Goal: Task Accomplishment & Management: Complete application form

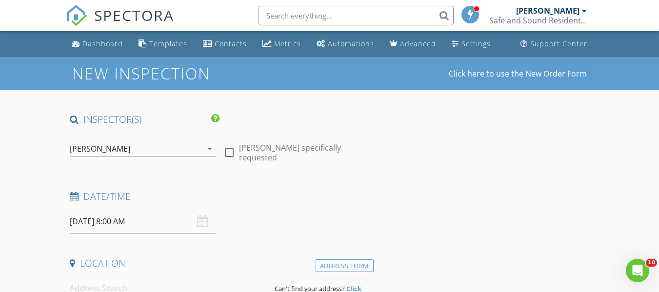
click at [106, 224] on input "08/28/2025 8:00 AM" at bounding box center [143, 222] width 146 height 24
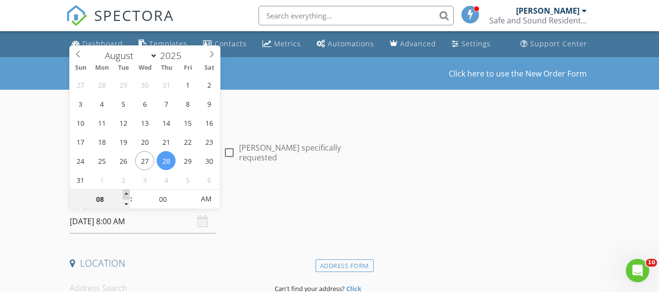
type input "09"
type input "[DATE] 9:00 AM"
click at [124, 193] on span at bounding box center [126, 195] width 7 height 10
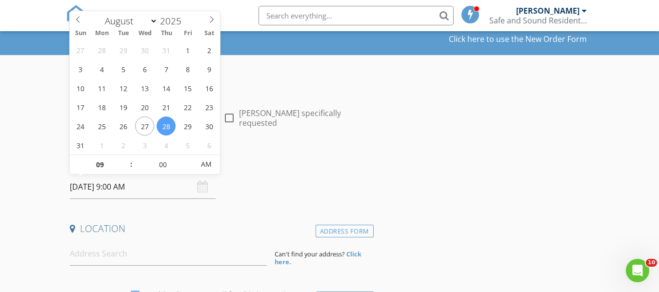
scroll to position [98, 0]
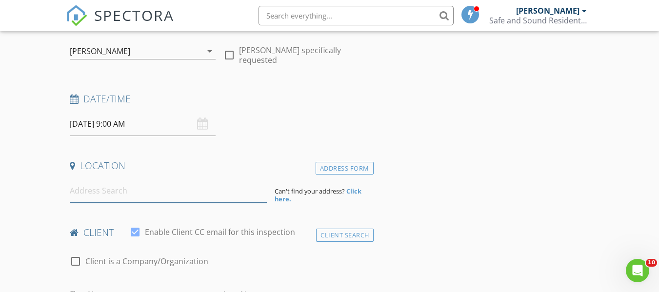
click at [109, 197] on input at bounding box center [168, 191] width 197 height 24
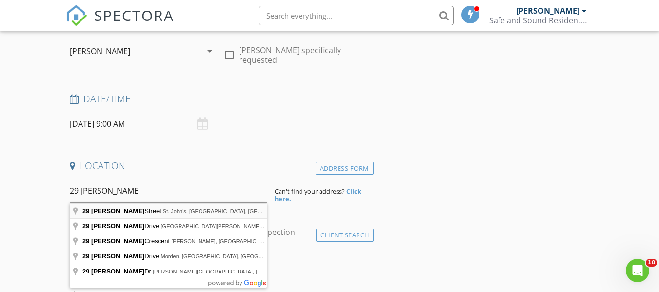
type input "29 Parkhill Street, St. John's, NL, Canada"
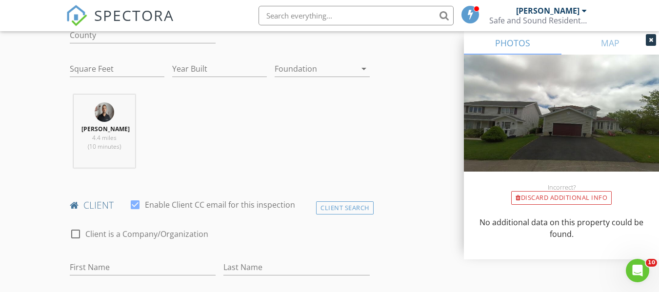
scroll to position [341, 0]
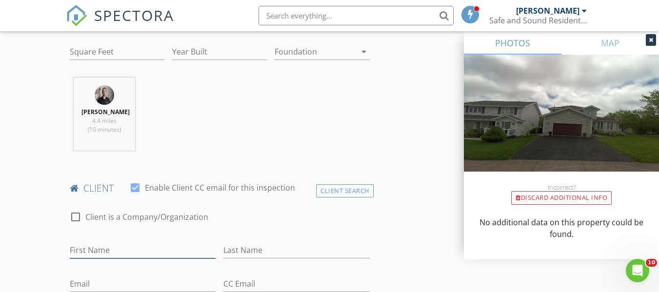
click at [132, 248] on input "First Name" at bounding box center [143, 250] width 146 height 16
type input "Katherine"
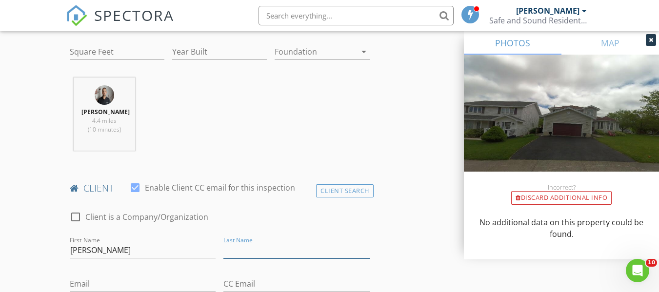
click at [276, 249] on input "Last Name" at bounding box center [296, 250] width 146 height 16
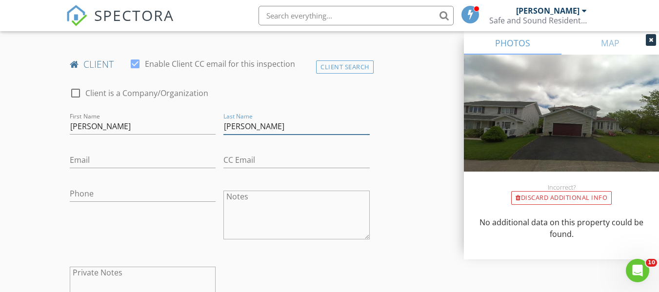
scroll to position [488, 0]
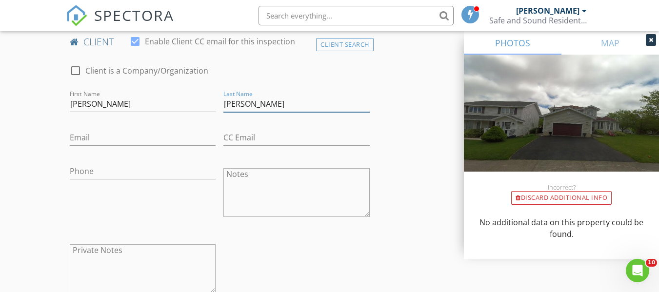
type input "Mangubat"
click at [96, 141] on input "Email" at bounding box center [143, 138] width 146 height 16
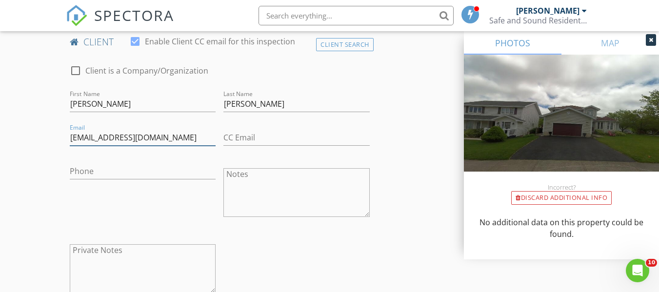
type input "kathder18@gmail.com"
click at [160, 171] on input "Phone" at bounding box center [143, 171] width 146 height 16
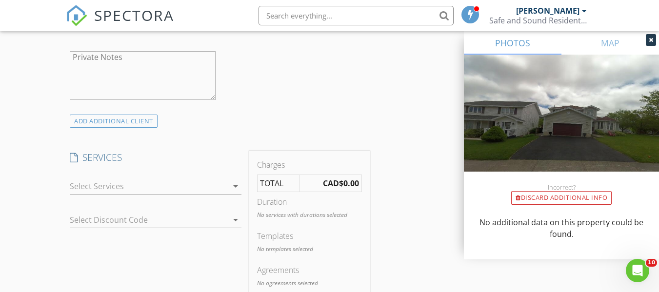
scroll to position [683, 0]
type input "709-740-7873"
click at [146, 187] on div at bounding box center [149, 185] width 158 height 16
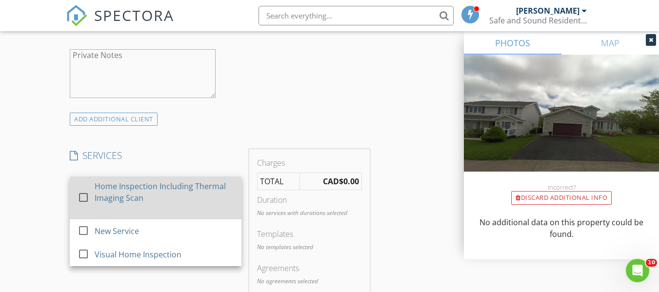
click at [82, 192] on div at bounding box center [83, 197] width 17 height 17
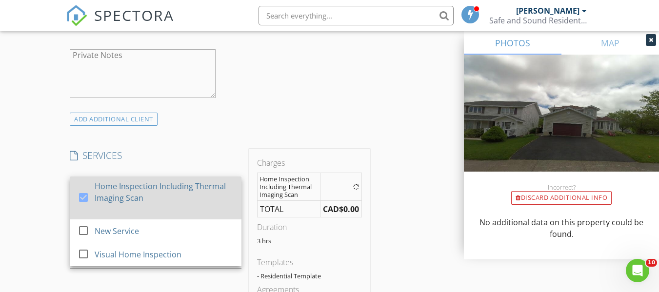
scroll to position [976, 0]
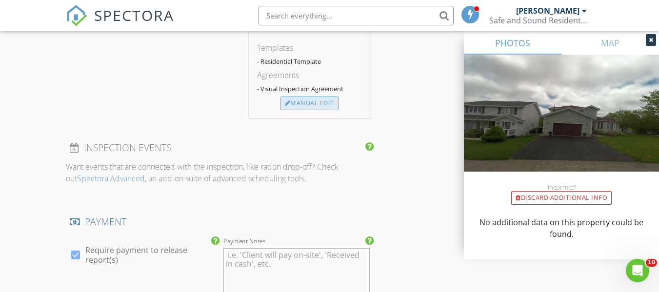
click at [299, 108] on div "Manual Edit" at bounding box center [309, 104] width 58 height 14
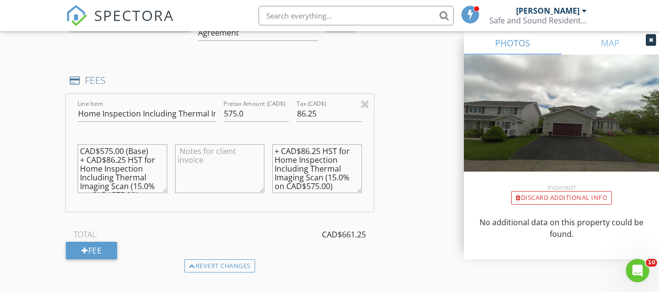
scroll to position [829, 0]
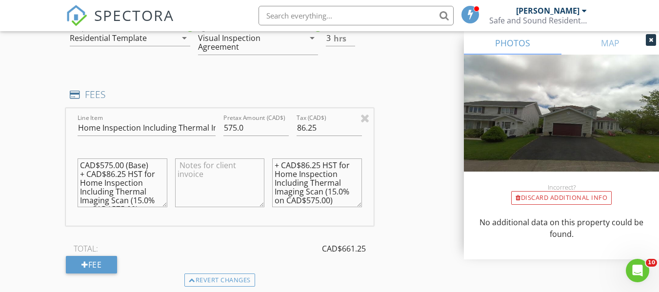
click at [107, 166] on textarea "CAD$575.00 (Base) + CAD$86.25 HST for Home Inspection Including Thermal Imaging…" at bounding box center [122, 183] width 89 height 49
type textarea "CAD$665.00 (Base) + CAD$86.25 HST for Home Inspection Including Thermal Imaging…"
click at [231, 127] on input "575.0" at bounding box center [255, 128] width 65 height 16
click at [234, 126] on input "575.0" at bounding box center [255, 128] width 65 height 16
type input "665.0"
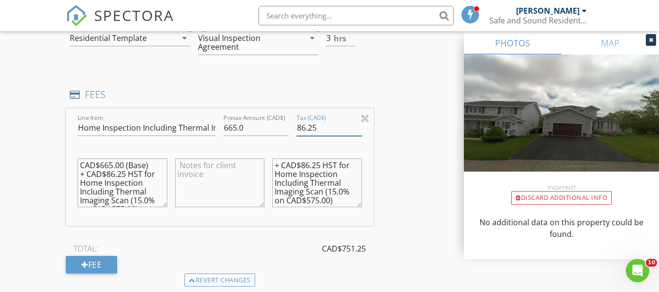
drag, startPoint x: 313, startPoint y: 126, endPoint x: 295, endPoint y: 126, distance: 18.5
click at [295, 126] on div "Tax (CAD$) 86.25" at bounding box center [329, 129] width 73 height 34
type input "99.75"
drag, startPoint x: 317, startPoint y: 167, endPoint x: 299, endPoint y: 161, distance: 18.4
click at [299, 161] on textarea "+ CAD$86.25 HST for Home Inspection Including Thermal Imaging Scan (15.0% on CA…" at bounding box center [316, 183] width 89 height 49
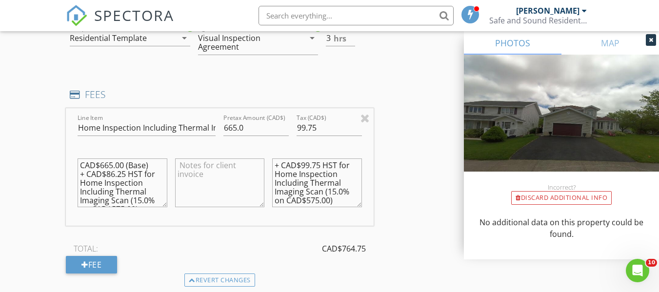
click at [314, 201] on textarea "+ CAD$99.75 HST for Home Inspection Including Thermal Imaging Scan (15.0% on CA…" at bounding box center [316, 183] width 89 height 49
type textarea "+ CAD$99.75 HST for Home Inspection Including Thermal Imaging Scan (15.0% on CA…"
drag, startPoint x: 121, startPoint y: 173, endPoint x: 106, endPoint y: 175, distance: 14.8
click at [106, 175] on textarea "CAD$665.00 (Base) + CAD$86.25 HST for Home Inspection Including Thermal Imaging…" at bounding box center [122, 183] width 89 height 49
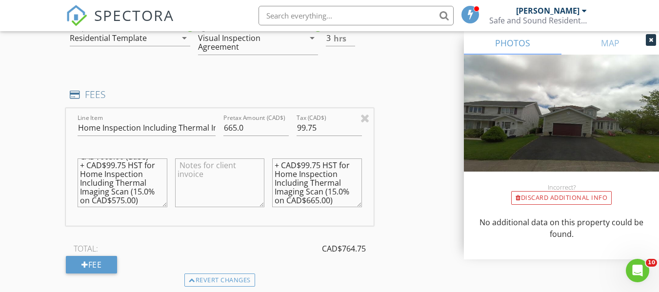
scroll to position [18, 0]
click at [120, 194] on textarea "CAD$665.00 (Base) + CAD$99.75 HST for Home Inspection Including Thermal Imaging…" at bounding box center [122, 183] width 89 height 49
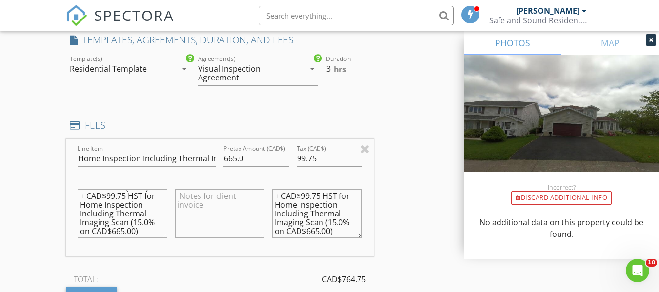
scroll to position [732, 0]
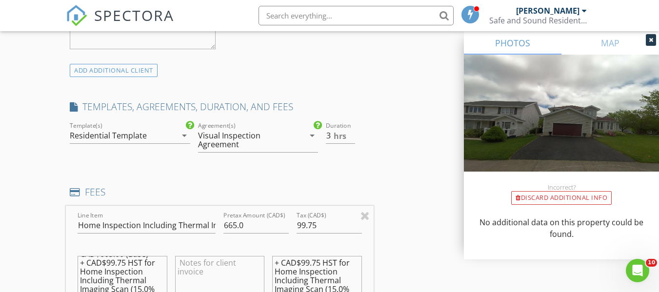
type textarea "CAD$665.00 (Base) + CAD$99.75 HST for Home Inspection Including Thermal Imaging…"
click at [200, 258] on textarea at bounding box center [219, 280] width 89 height 49
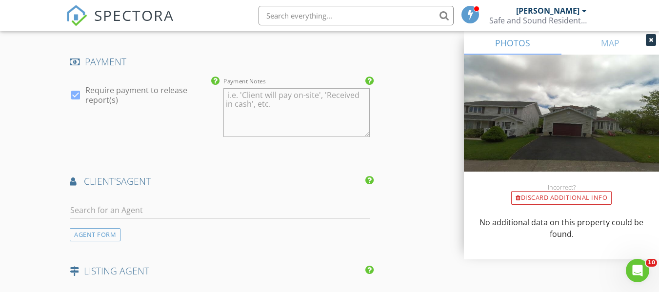
scroll to position [1171, 0]
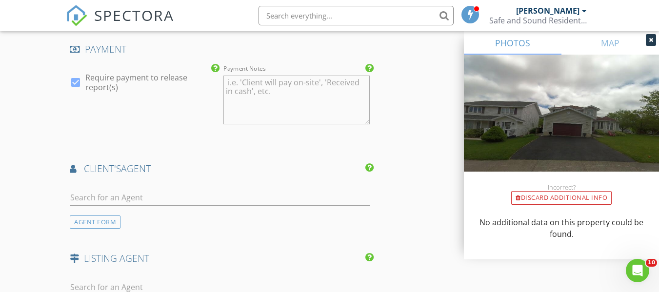
type textarea "A $50.00 fee reduction has been applied."
click at [158, 200] on input "text" at bounding box center [219, 198] width 299 height 16
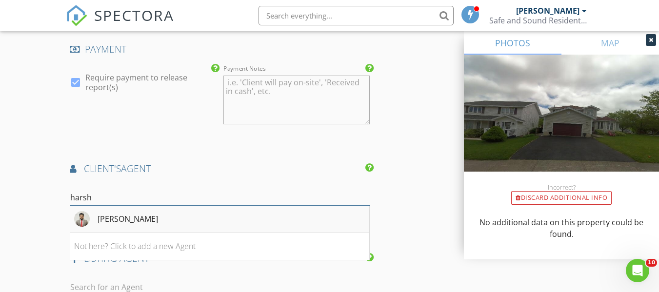
type input "harsh"
click at [127, 222] on div "Harshit Jairath" at bounding box center [128, 219] width 60 height 12
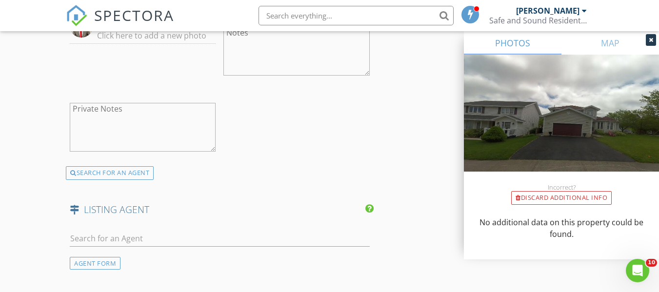
scroll to position [1463, 0]
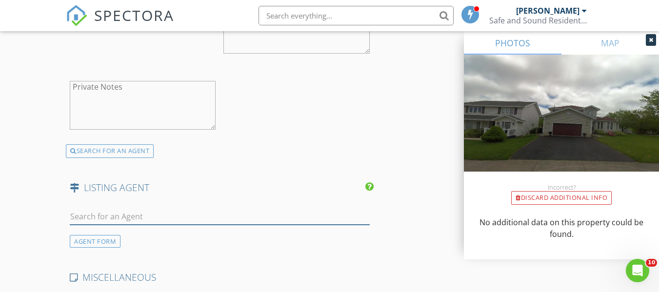
click at [127, 220] on input "text" at bounding box center [219, 217] width 299 height 16
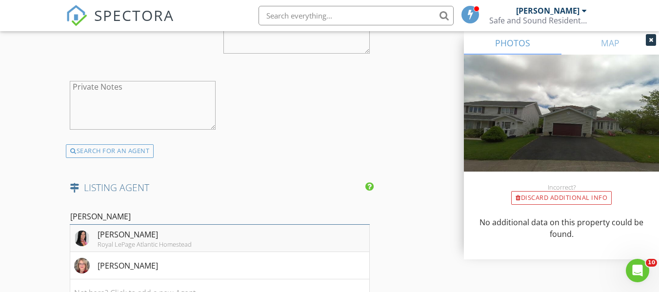
type input "donna"
click at [108, 232] on div "Donna Peet" at bounding box center [145, 235] width 94 height 12
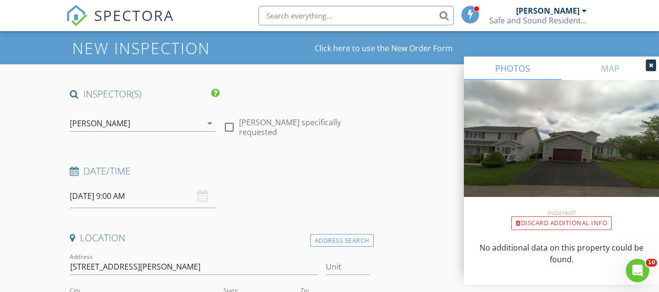
scroll to position [0, 0]
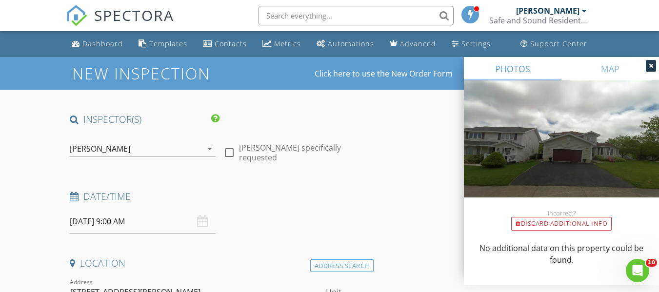
click at [136, 223] on input "08/28/2025 9:00 AM" at bounding box center [143, 222] width 146 height 24
click at [279, 223] on div "Date/Time 08/28/2025 9:00 AM" at bounding box center [219, 211] width 307 height 43
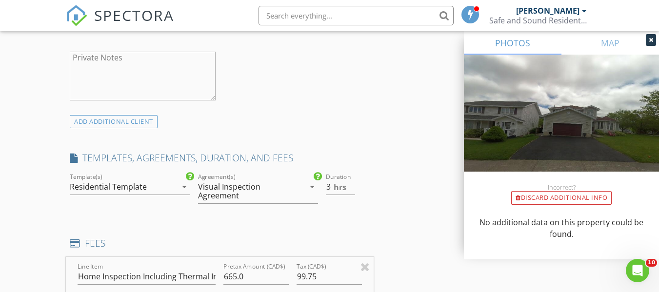
scroll to position [683, 0]
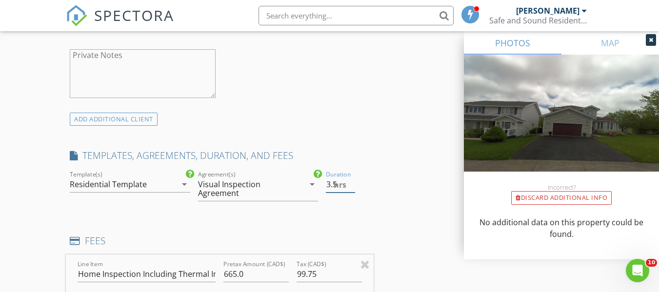
type input "3.5"
click at [351, 179] on input "3.5" at bounding box center [340, 185] width 29 height 16
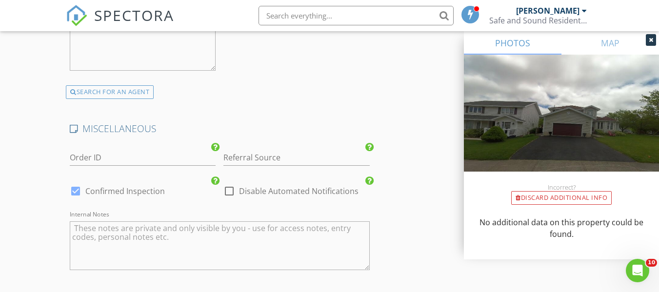
scroll to position [2003, 0]
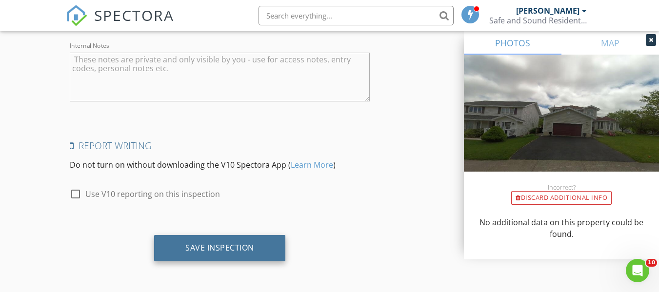
click at [221, 248] on div "Save Inspection" at bounding box center [219, 248] width 69 height 10
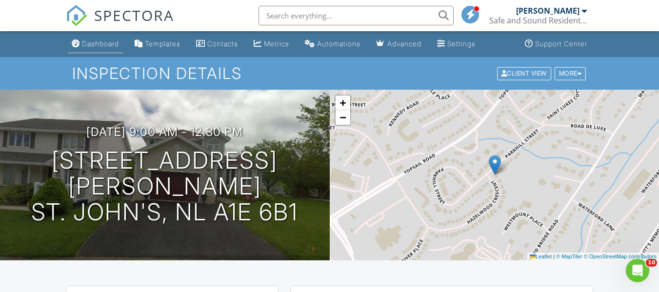
click at [106, 40] on div "Dashboard" at bounding box center [100, 44] width 37 height 8
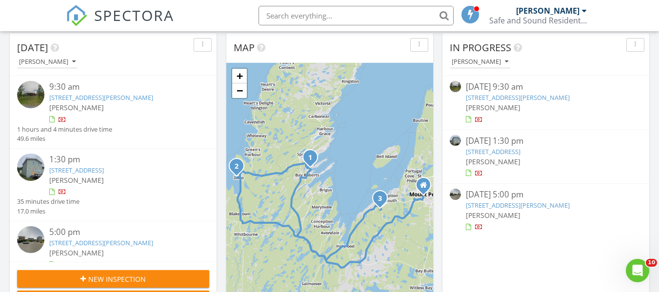
scroll to position [244, 0]
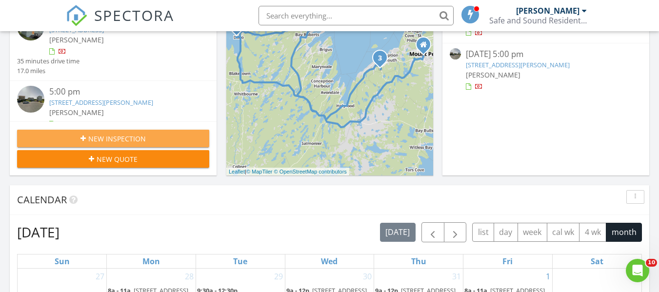
click at [80, 135] on div "New Inspection" at bounding box center [113, 139] width 177 height 10
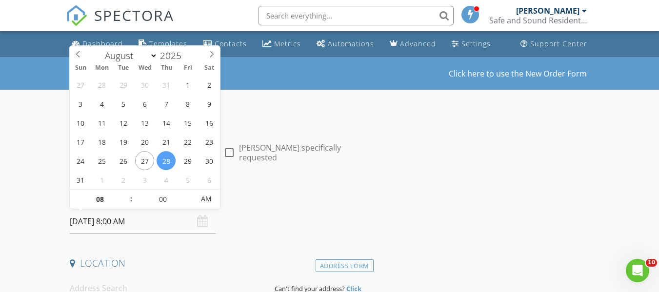
click at [112, 218] on input "[DATE] 8:00 AM" at bounding box center [143, 222] width 146 height 24
type input "09"
type input "[DATE] 9:00 AM"
click at [126, 195] on span at bounding box center [126, 195] width 7 height 10
type input "10"
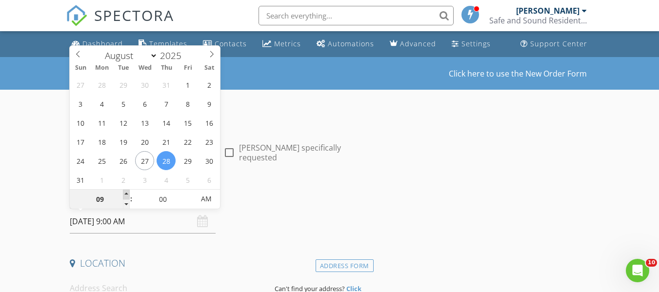
type input "[DATE] 10:00 AM"
click at [126, 195] on span at bounding box center [126, 195] width 7 height 10
type input "11"
type input "08/28/2025 11:00 AM"
click at [126, 195] on span at bounding box center [126, 195] width 7 height 10
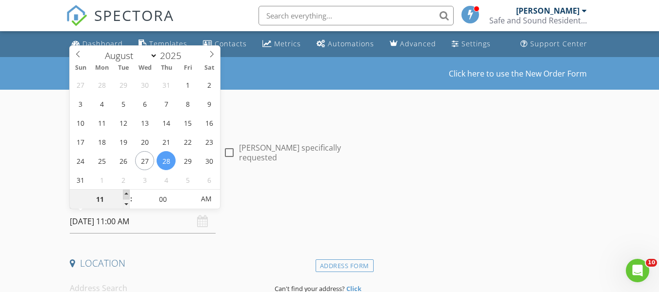
type input "12"
type input "08/28/2025 12:00 PM"
click at [126, 195] on span at bounding box center [126, 195] width 7 height 10
type input "01"
type input "08/28/2025 1:00 PM"
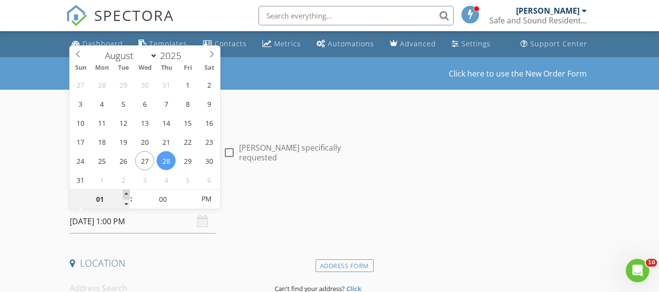
click at [126, 195] on span at bounding box center [126, 195] width 7 height 10
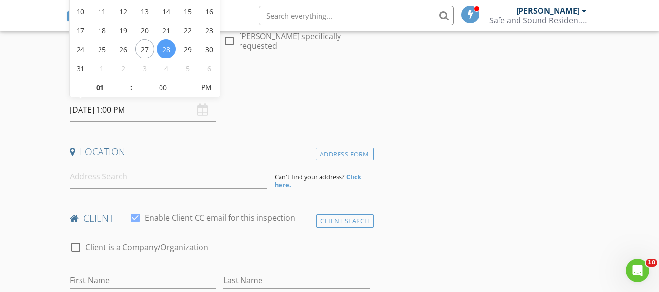
scroll to position [146, 0]
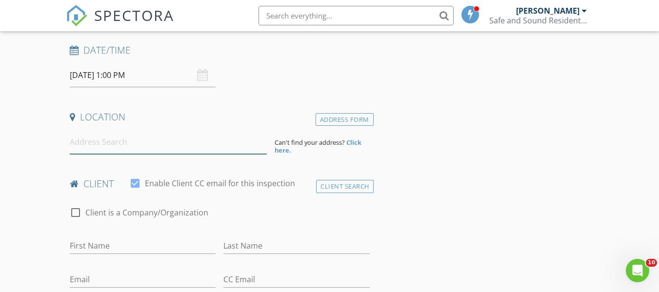
click at [117, 146] on input at bounding box center [168, 142] width 197 height 24
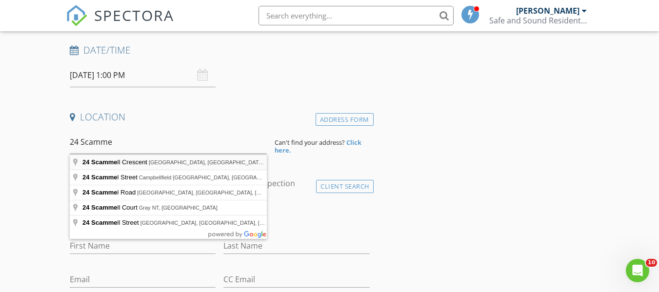
type input "24 Scammell Crescent, Mount Pearl, NL, Canada"
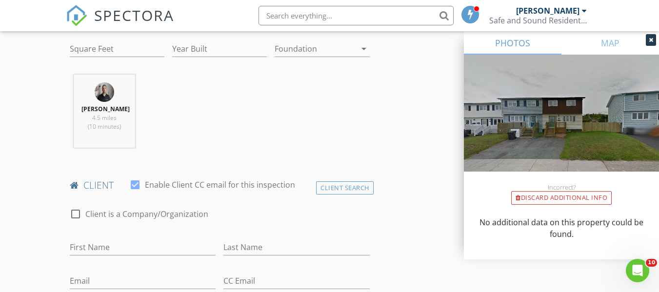
scroll to position [390, 0]
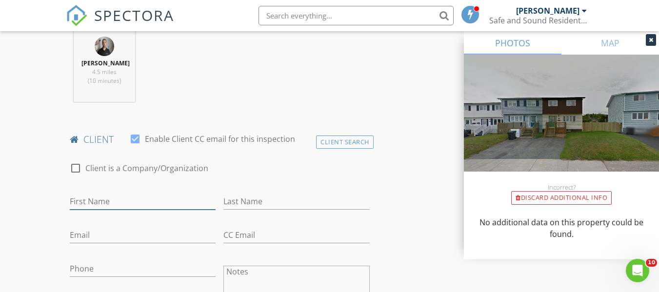
click at [118, 204] on input "First Name" at bounding box center [143, 202] width 146 height 16
type input "[PERSON_NAME]"
click at [236, 199] on input "Last Name" at bounding box center [296, 202] width 146 height 16
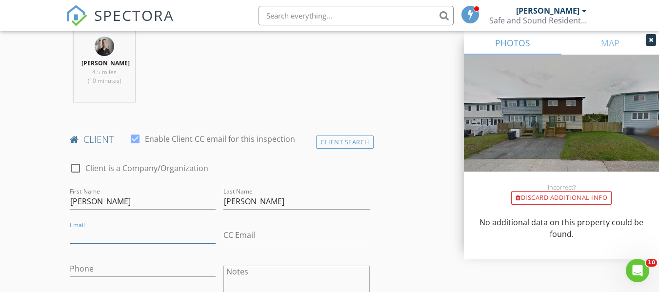
click at [160, 239] on input "Email" at bounding box center [143, 235] width 146 height 16
click at [357, 195] on input "yetman" at bounding box center [296, 202] width 146 height 16
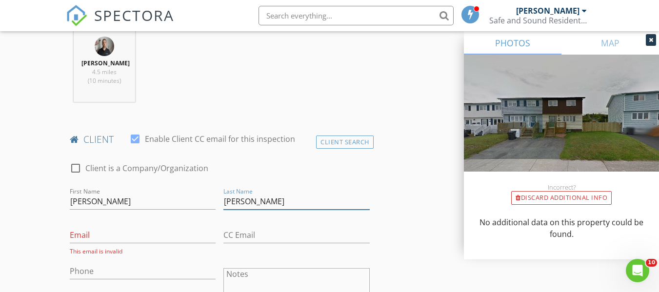
click at [229, 204] on input "yetman" at bounding box center [296, 202] width 146 height 16
type input "[PERSON_NAME]"
click at [120, 233] on input "Email" at bounding box center [143, 235] width 146 height 16
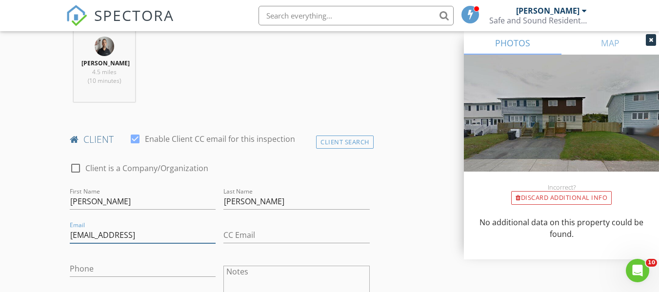
click at [160, 238] on input "bradyetman@hotmail" at bounding box center [143, 235] width 146 height 16
type input "[EMAIL_ADDRESS][DOMAIN_NAME]"
click at [118, 271] on input "Phone" at bounding box center [143, 269] width 146 height 16
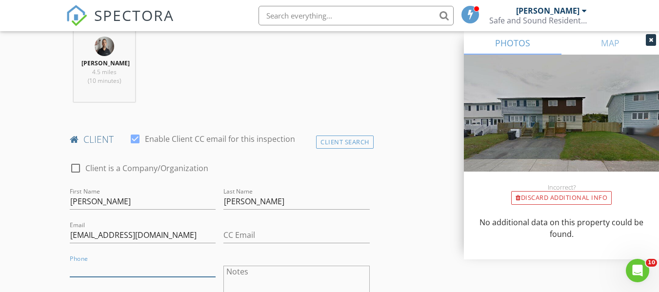
scroll to position [439, 0]
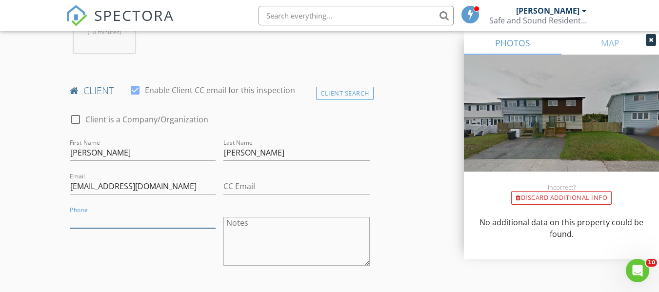
paste input "[PHONE_NUMBER]"
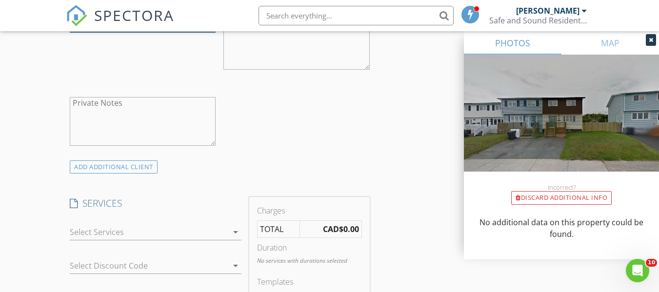
scroll to position [683, 0]
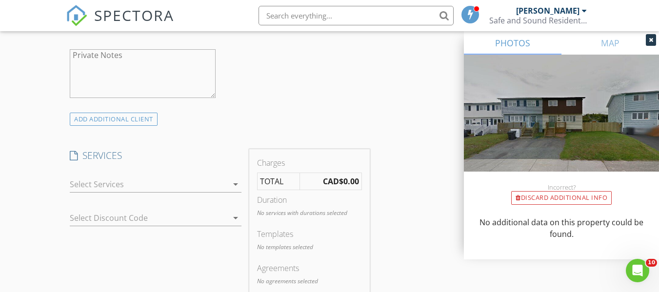
type input "[PHONE_NUMBER]"
click at [95, 184] on div at bounding box center [149, 185] width 158 height 16
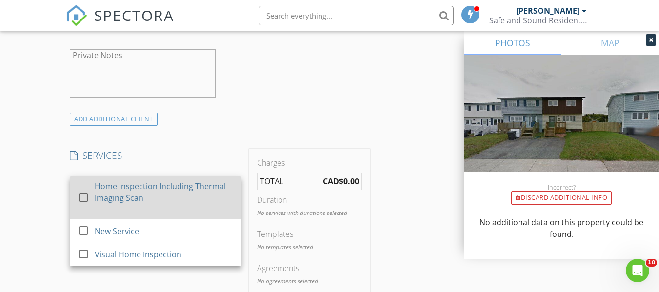
click at [80, 198] on div at bounding box center [83, 197] width 17 height 17
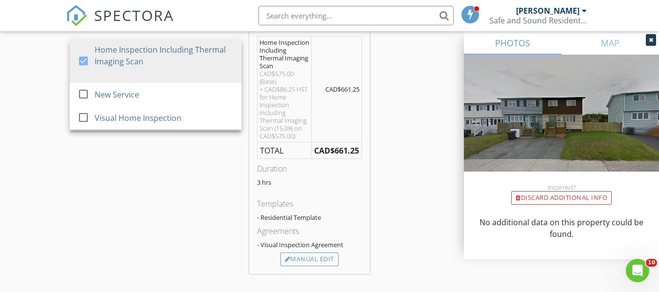
scroll to position [829, 0]
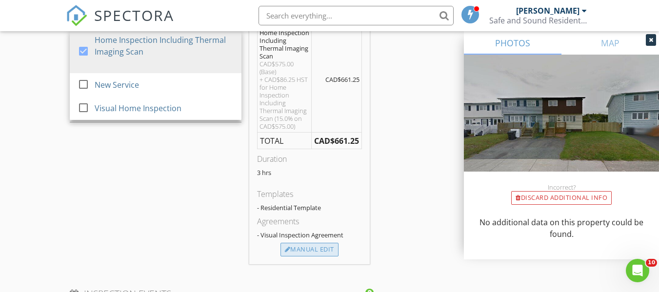
click at [296, 253] on div "Manual Edit" at bounding box center [309, 250] width 58 height 14
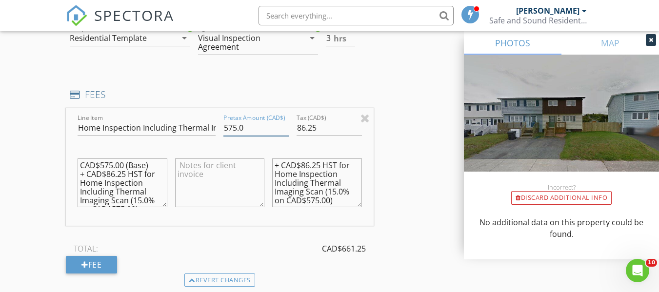
drag, startPoint x: 237, startPoint y: 130, endPoint x: 222, endPoint y: 126, distance: 14.8
click at [222, 126] on div "Pretax Amount (CAD$) 575.0" at bounding box center [255, 129] width 73 height 34
drag, startPoint x: 319, startPoint y: 127, endPoint x: 279, endPoint y: 122, distance: 39.3
click at [279, 122] on div "Line Item Home Inspection Including Thermal Imaging Scan Pretax Amount (CAD$) 6…" at bounding box center [219, 167] width 307 height 118
type input "650.0"
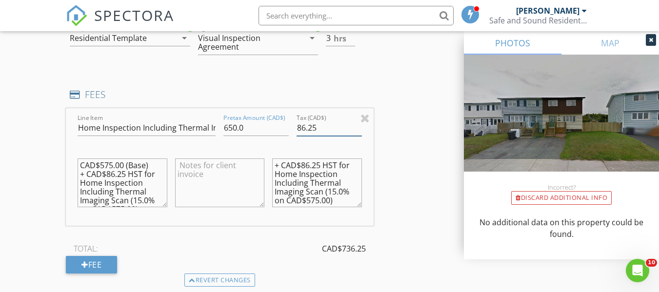
click at [317, 129] on input "86.25" at bounding box center [329, 128] width 65 height 16
type input "8"
type input "097.50"
drag, startPoint x: 112, startPoint y: 166, endPoint x: 100, endPoint y: 164, distance: 12.3
click at [100, 164] on textarea "CAD$575.00 (Base) + CAD$86.25 HST for Home Inspection Including Thermal Imaging…" at bounding box center [122, 183] width 89 height 49
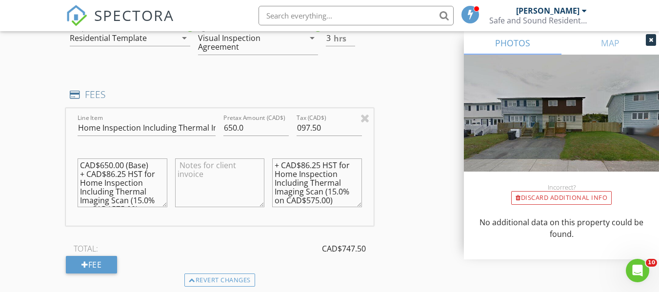
drag, startPoint x: 125, startPoint y: 174, endPoint x: 108, endPoint y: 173, distance: 16.6
click at [108, 173] on textarea "CAD$650.00 (Base) + CAD$86.25 HST for Home Inspection Including Thermal Imaging…" at bounding box center [122, 183] width 89 height 49
drag, startPoint x: 124, startPoint y: 192, endPoint x: 112, endPoint y: 189, distance: 12.4
click at [112, 189] on textarea "CAD$650.00 (Base) + CAD$97.50 HST for Home Inspection Including Thermal Imaging…" at bounding box center [122, 183] width 89 height 49
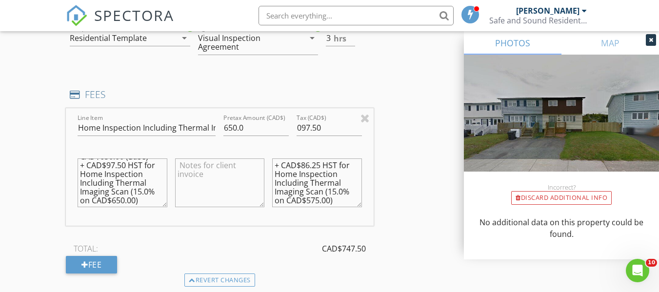
type textarea "CAD$650.00 (Base) + CAD$97.50 HST for Home Inspection Including Thermal Imaging…"
drag, startPoint x: 320, startPoint y: 164, endPoint x: 303, endPoint y: 165, distance: 17.1
click at [303, 165] on textarea "+ CAD$86.25 HST for Home Inspection Including Thermal Imaging Scan (15.0% on CA…" at bounding box center [316, 183] width 89 height 49
drag, startPoint x: 317, startPoint y: 201, endPoint x: 312, endPoint y: 200, distance: 5.4
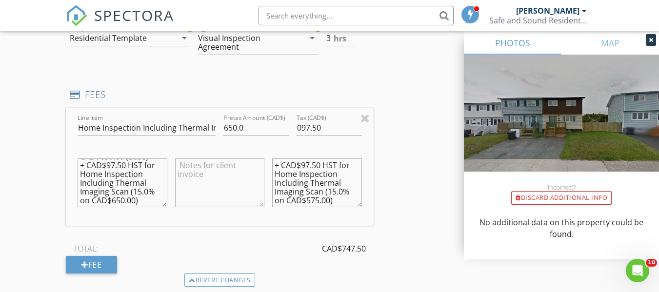
click at [312, 200] on textarea "+ CAD$97.50 HST for Home Inspection Including Thermal Imaging Scan (15.0% on CA…" at bounding box center [316, 183] width 89 height 49
click at [317, 191] on textarea "+ CAD$97.50 HST for Home Inspection Including Thermal Imaging Scan (15.0% on CA…" at bounding box center [316, 183] width 89 height 49
click at [318, 191] on textarea "+ CAD$97.50 HST for Home Inspection Including Thermal Imaging Scan (15.0% on CA…" at bounding box center [316, 183] width 89 height 49
drag, startPoint x: 318, startPoint y: 191, endPoint x: 307, endPoint y: 191, distance: 10.7
click at [307, 191] on textarea "+ CAD$97.50 HST for Home Inspection Including Thermal Imaging Scan (15.0% on CA…" at bounding box center [316, 183] width 89 height 49
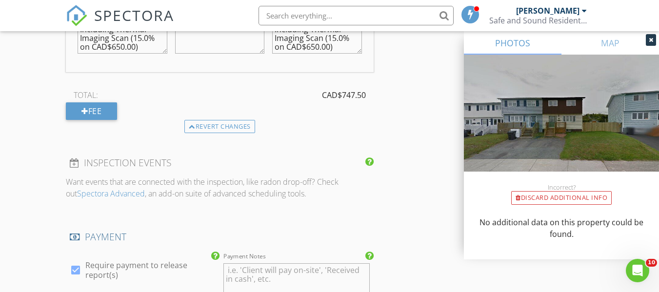
scroll to position [1171, 0]
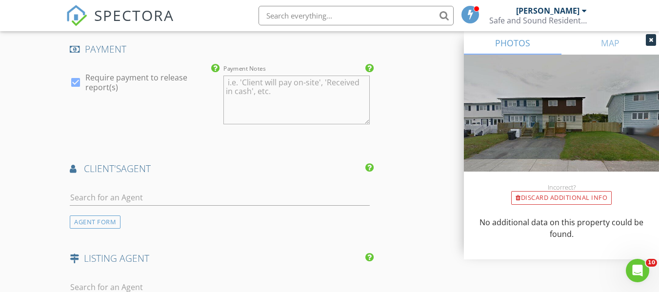
type textarea "+ CAD$97.50 HST for Home Inspection Including Thermal Imaging Scan (15.0% on CA…"
click at [109, 192] on input "text" at bounding box center [219, 198] width 299 height 16
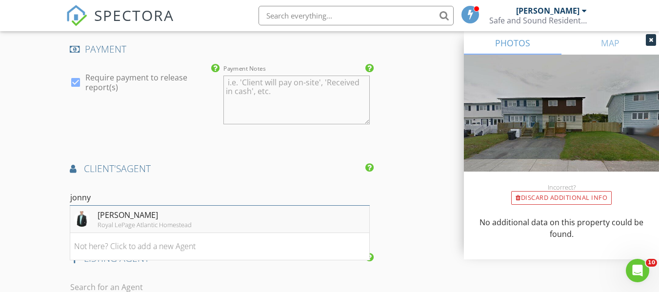
type input "jonny"
click at [107, 223] on div "Royal LePage Atlantic Homestead" at bounding box center [145, 225] width 94 height 8
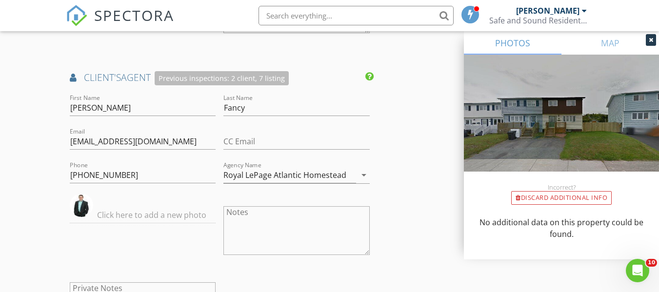
scroll to position [1463, 0]
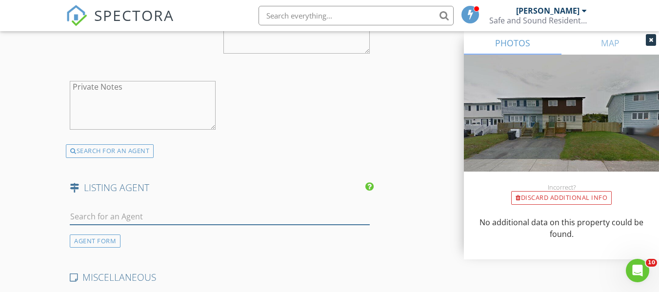
click at [109, 219] on input "text" at bounding box center [219, 217] width 299 height 16
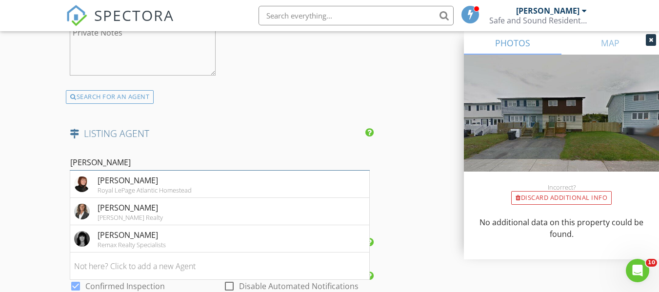
scroll to position [1561, 0]
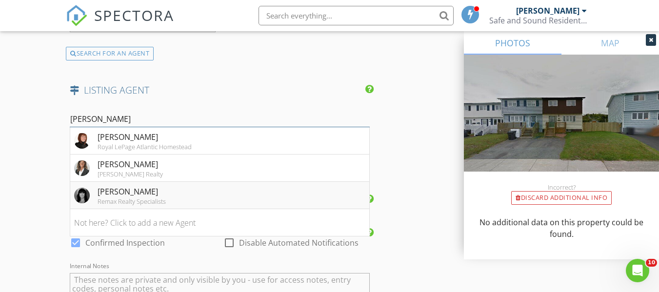
type input "heather"
click at [127, 196] on div "[PERSON_NAME]" at bounding box center [132, 192] width 68 height 12
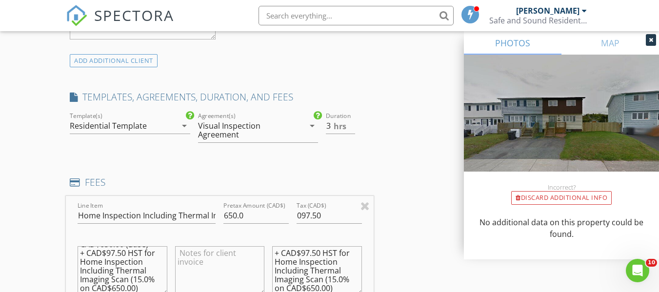
scroll to position [735, 0]
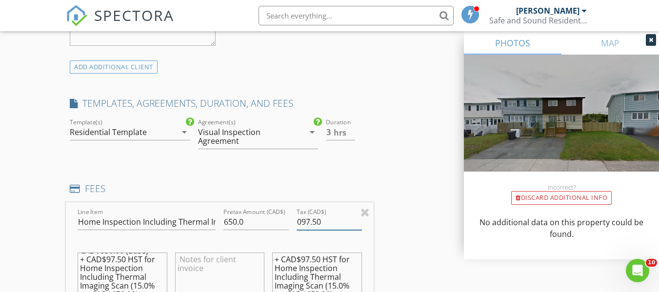
click at [301, 221] on input "097.50" at bounding box center [329, 222] width 65 height 16
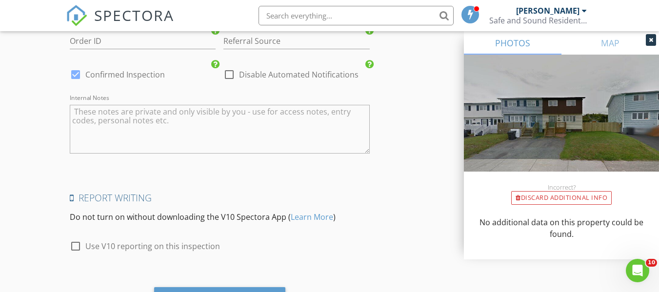
scroll to position [2003, 0]
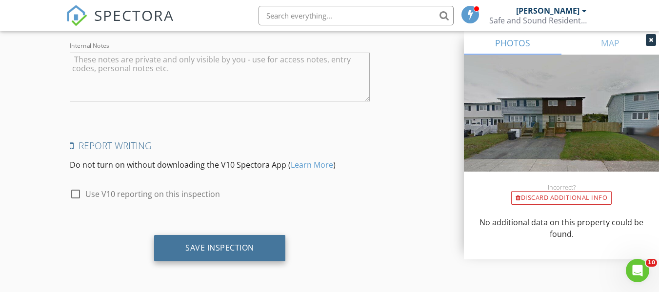
type input "97.50"
click at [176, 241] on div "Save Inspection" at bounding box center [219, 248] width 131 height 26
